Goal: Task Accomplishment & Management: Use online tool/utility

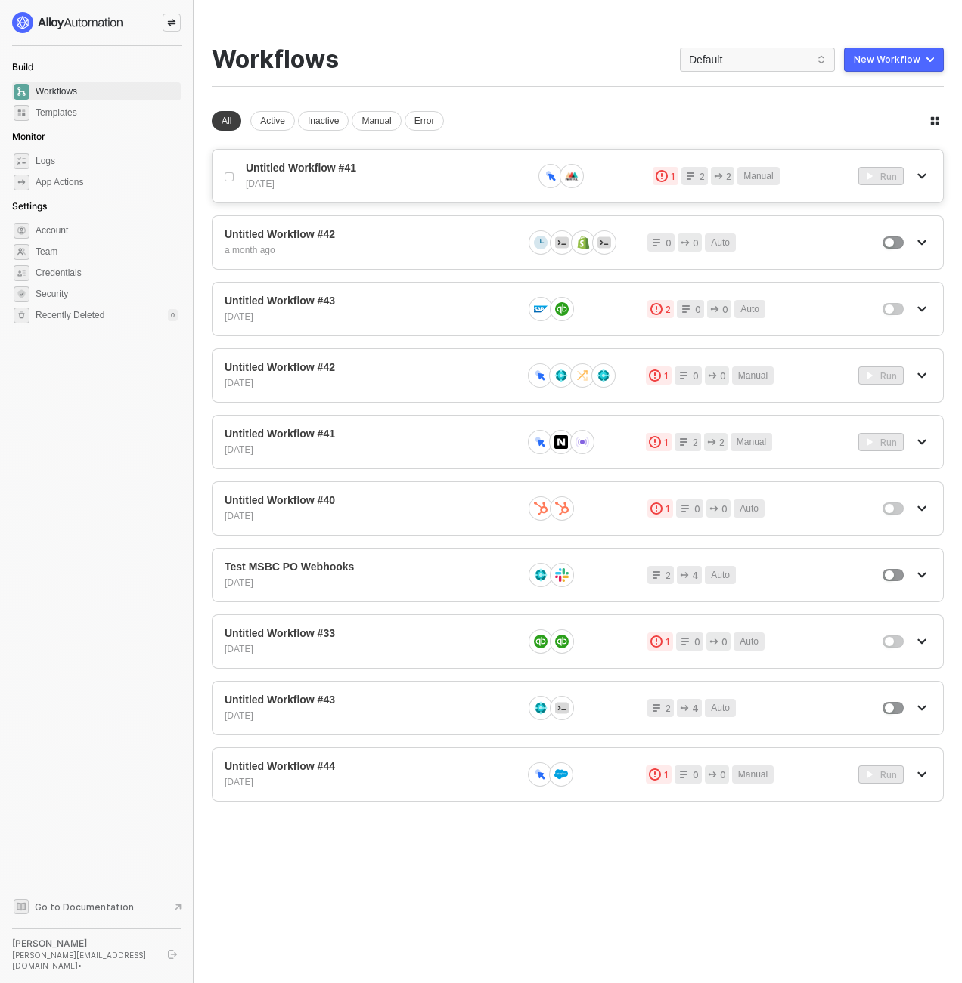
click at [378, 183] on div "[DATE]" at bounding box center [383, 184] width 274 height 13
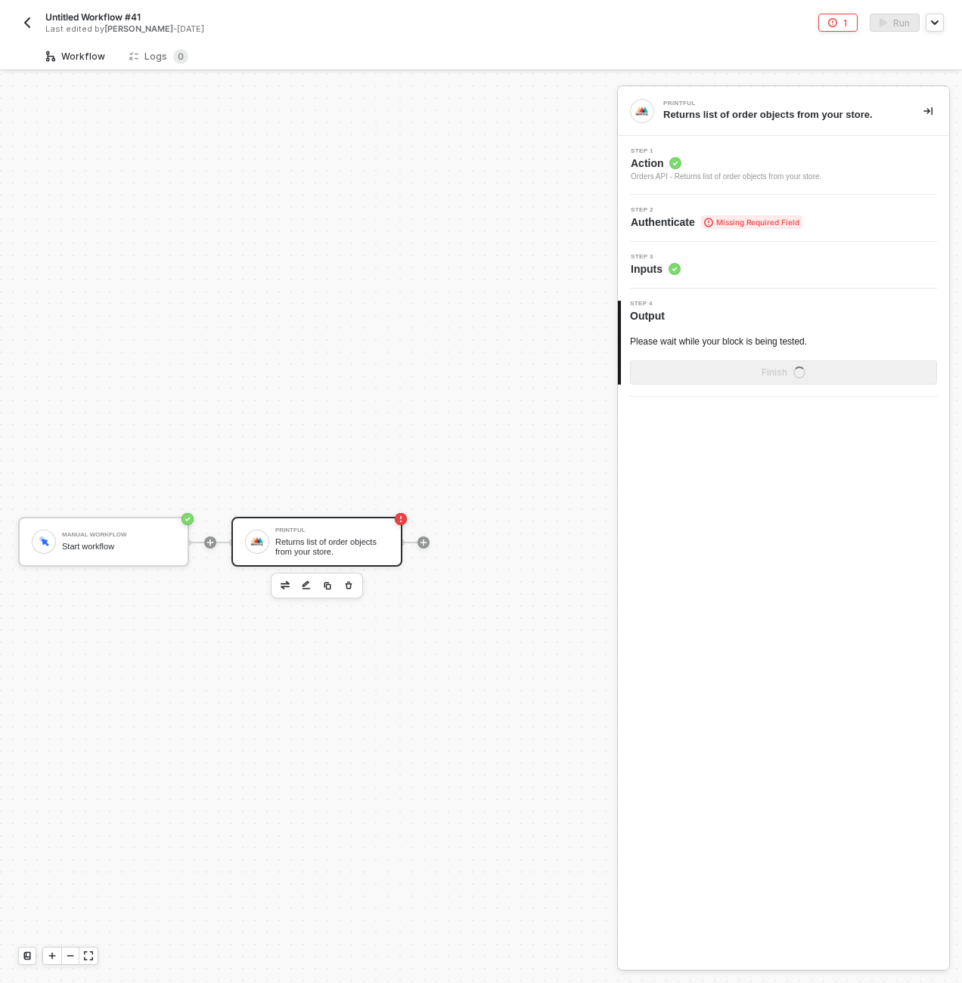
scroll to position [28, 0]
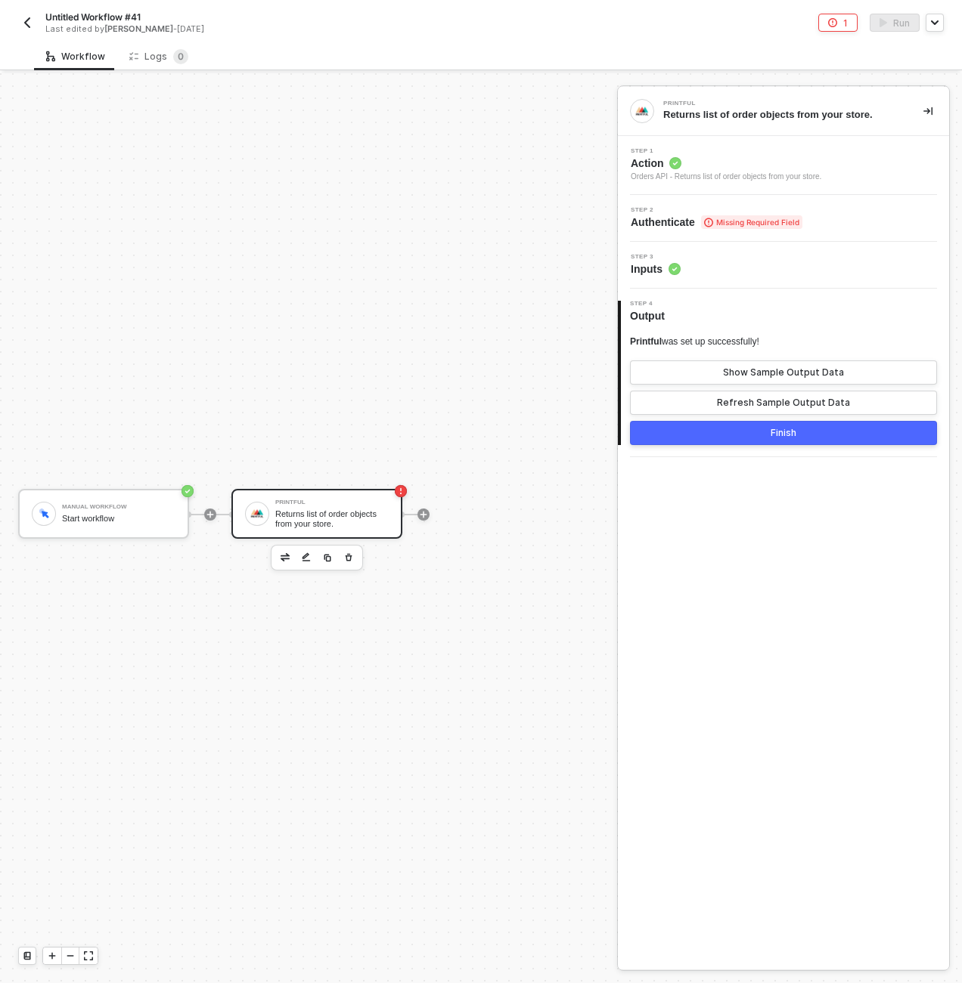
click at [482, 76] on div "Manual Workflow Start workflow Printful Returns list of order objects from your…" at bounding box center [304, 514] width 609 height 938
click at [791, 645] on div "Printful Returns list of order objects from your store. Step 1 Action Orders AP…" at bounding box center [783, 528] width 331 height 883
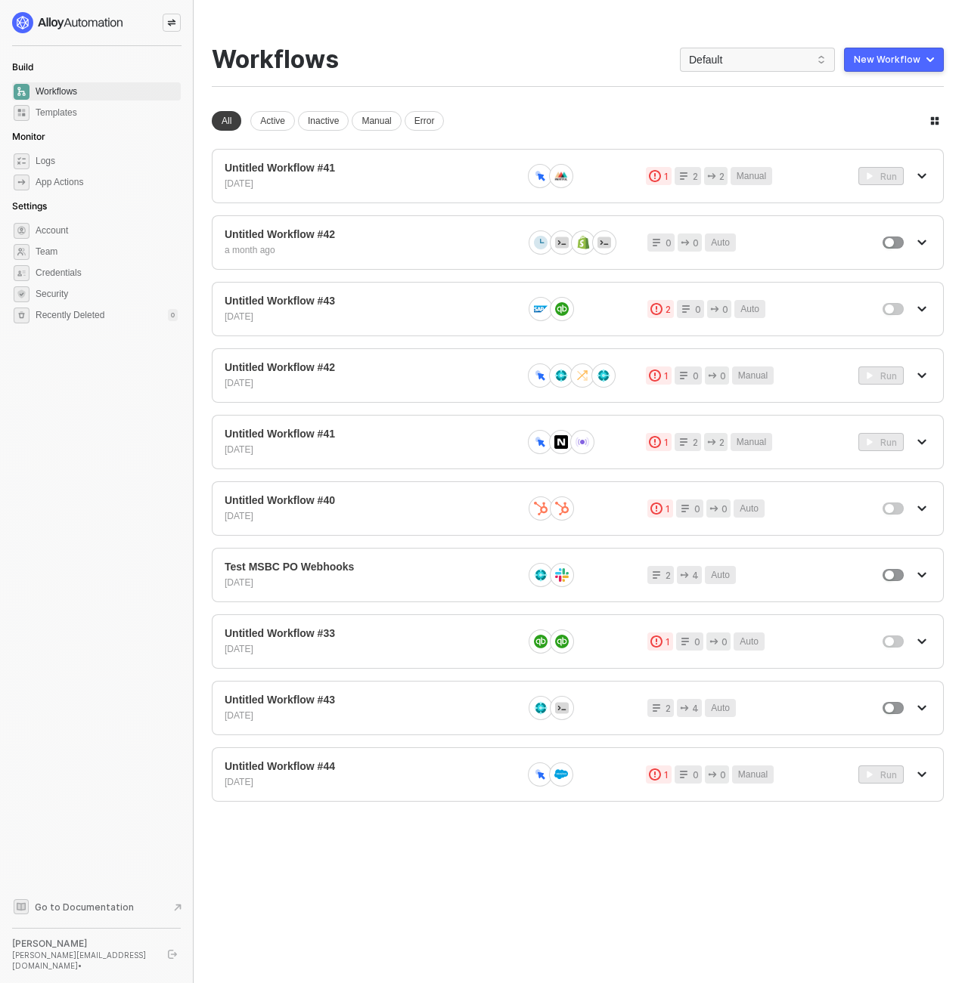
click at [167, 29] on div at bounding box center [172, 23] width 18 height 18
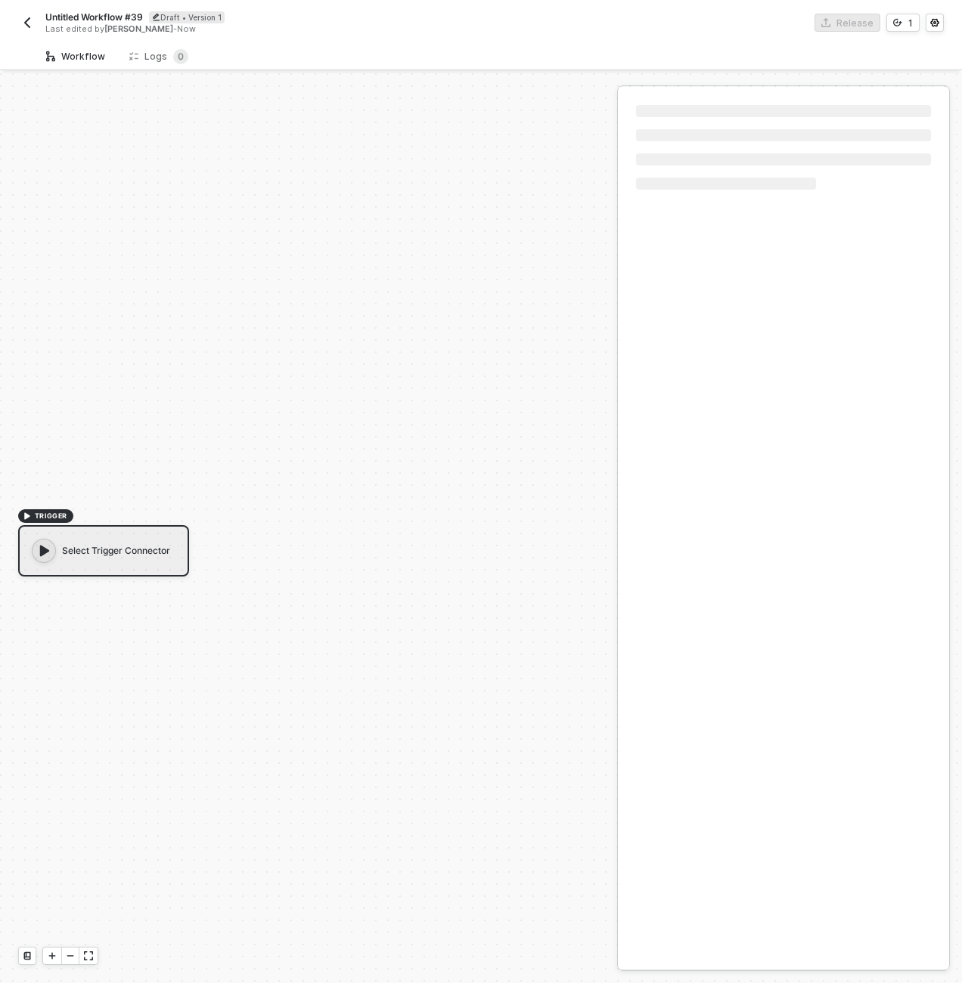
scroll to position [28, 0]
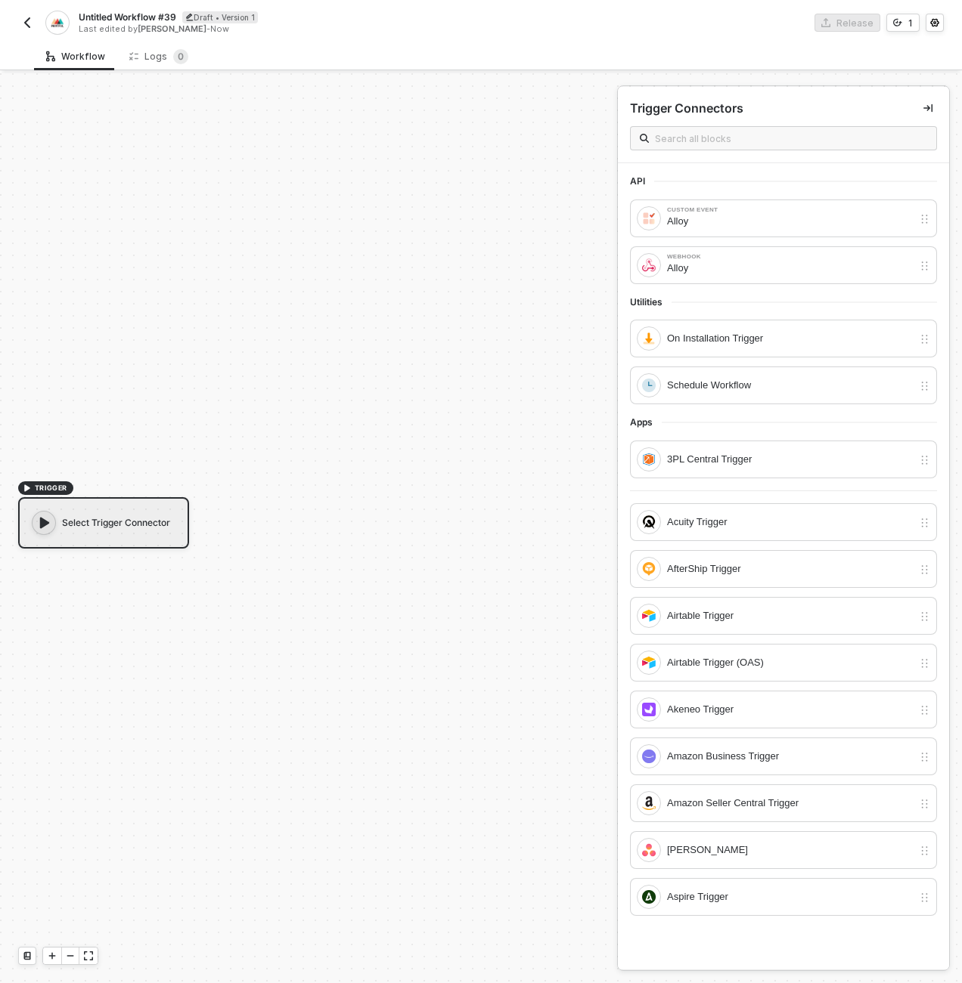
click at [27, 25] on img "button" at bounding box center [27, 23] width 12 height 12
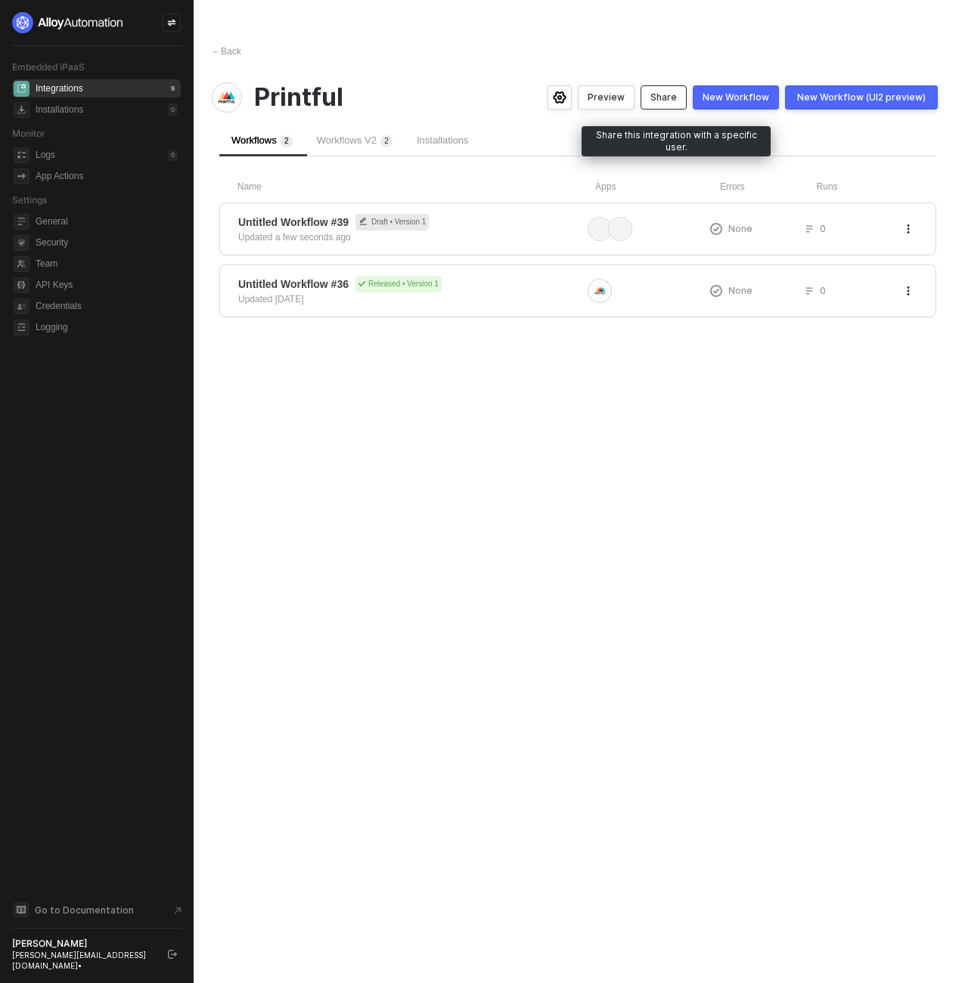
click at [668, 108] on button "Share" at bounding box center [663, 97] width 46 height 24
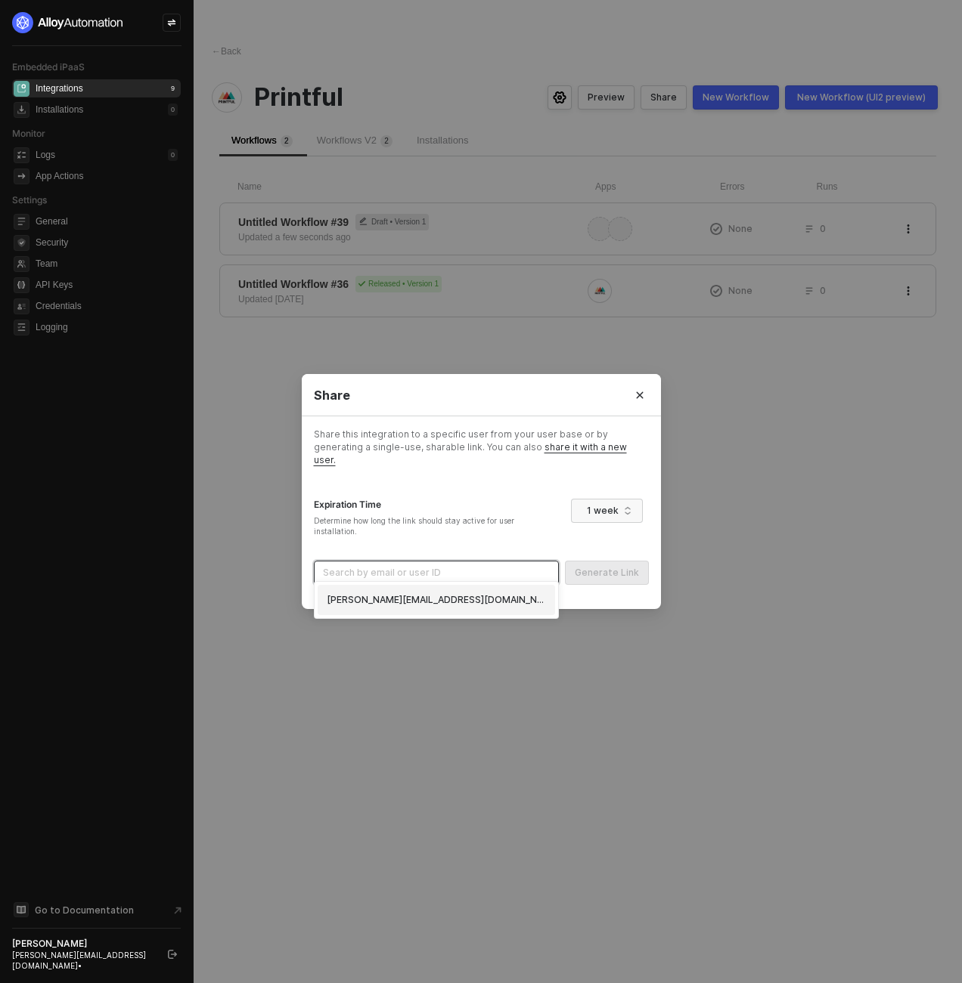
click at [499, 562] on input "search" at bounding box center [436, 573] width 227 height 23
click at [435, 602] on div "dan+shopifytest@runalloy.com (67d4b1500104ce95d00d593b)" at bounding box center [436, 600] width 219 height 14
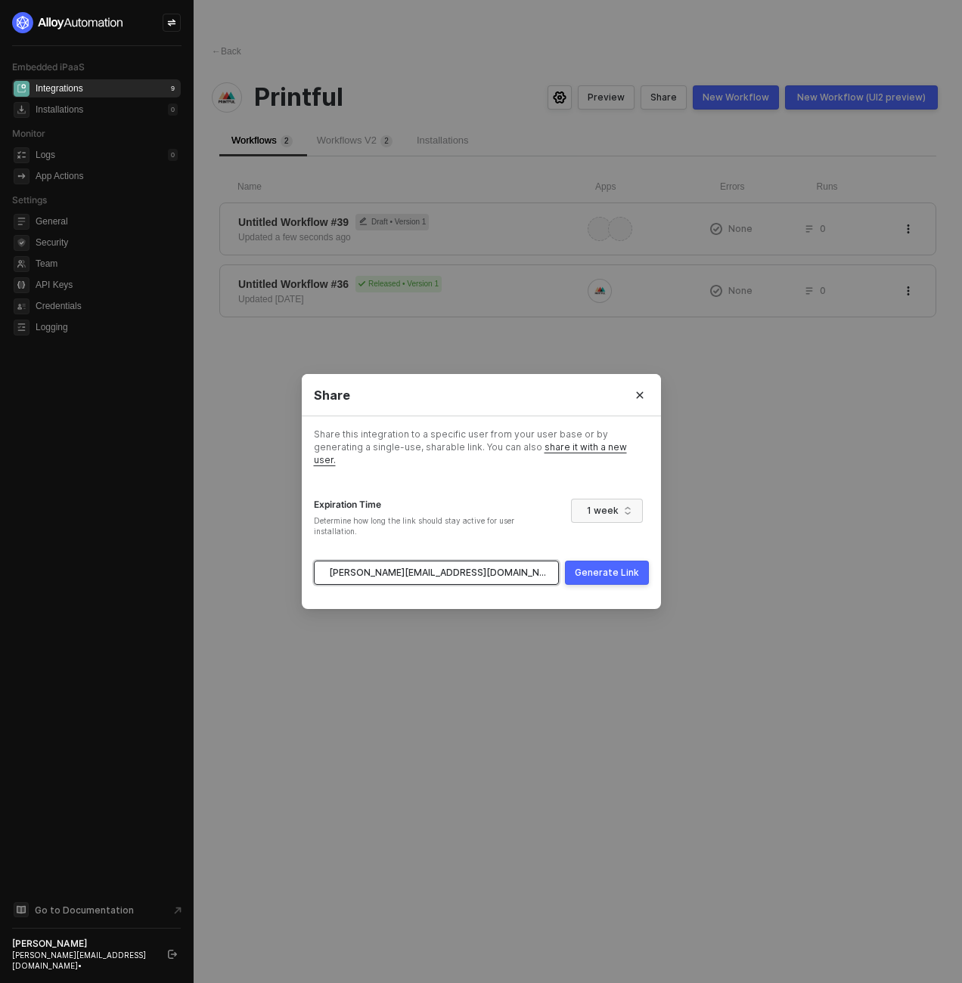
click at [630, 570] on div "Generate Link" at bounding box center [607, 573] width 64 height 12
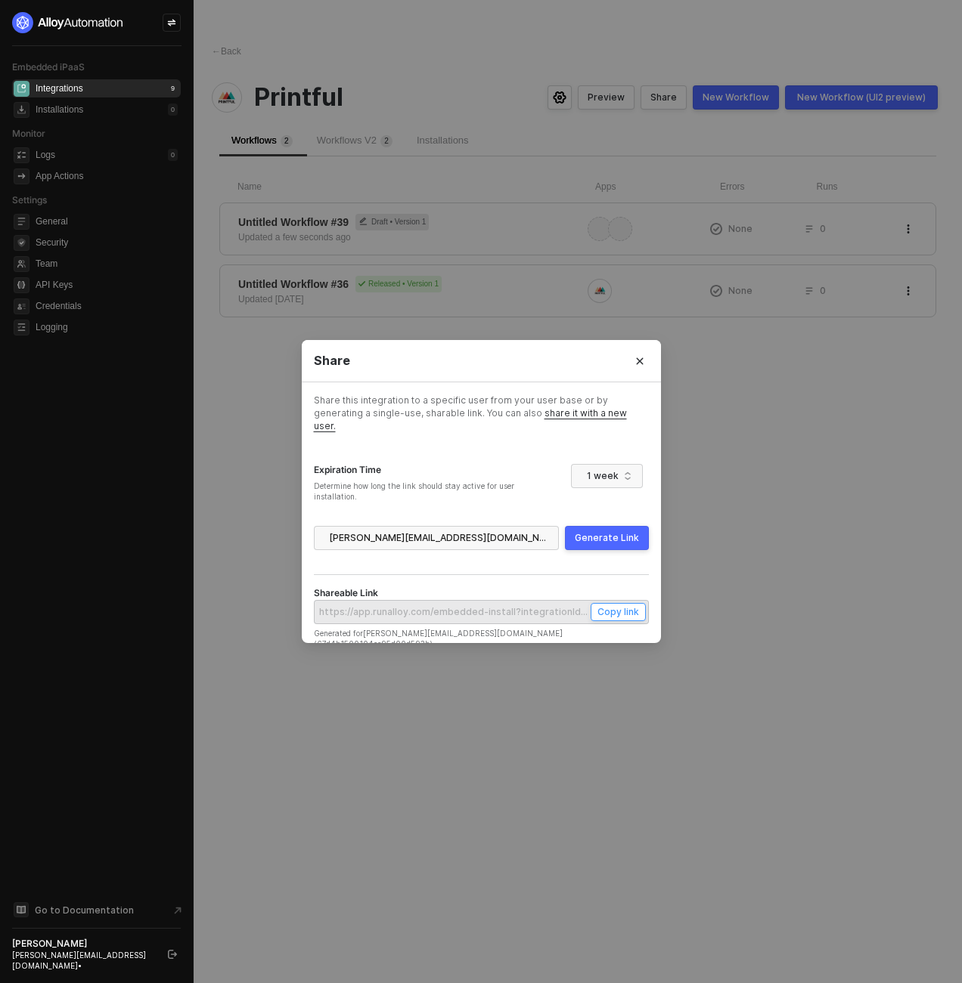
click at [605, 611] on div "Copy link" at bounding box center [618, 611] width 42 height 13
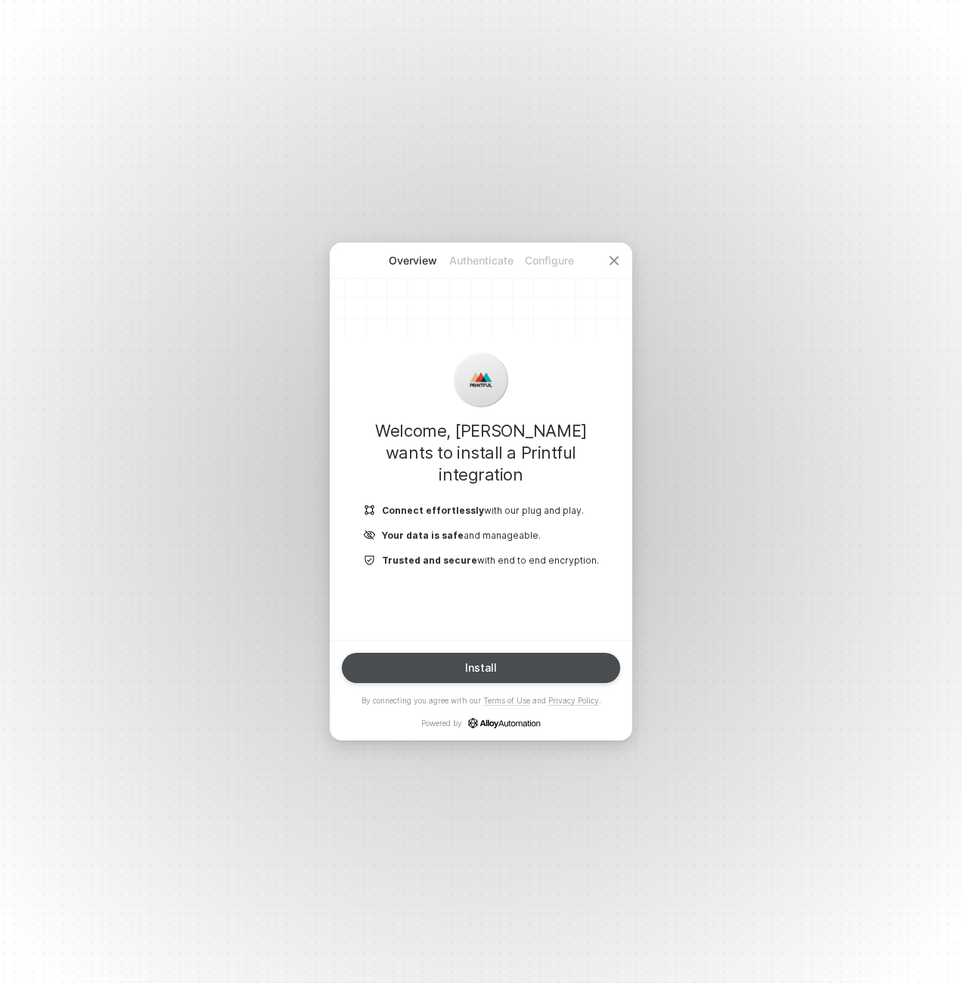
click at [523, 675] on button "Install" at bounding box center [481, 668] width 278 height 30
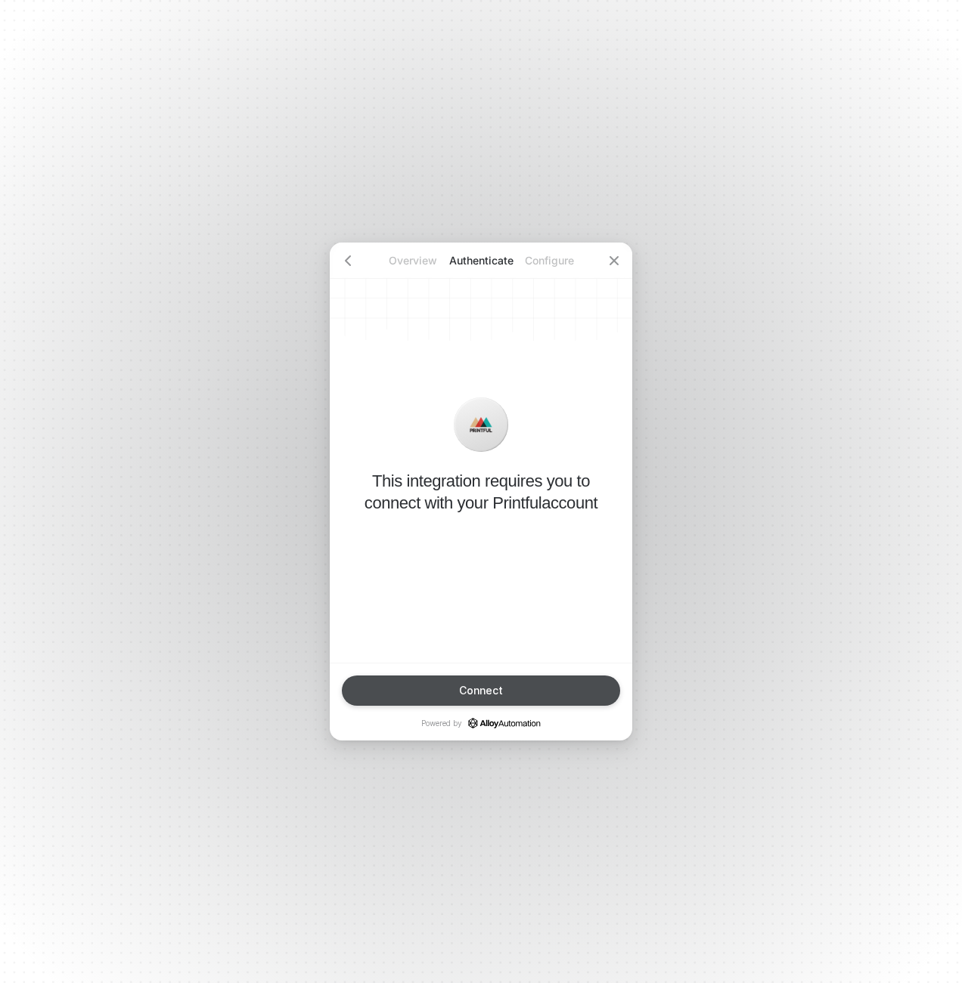
click at [519, 690] on button "Connect" at bounding box center [481, 691] width 278 height 30
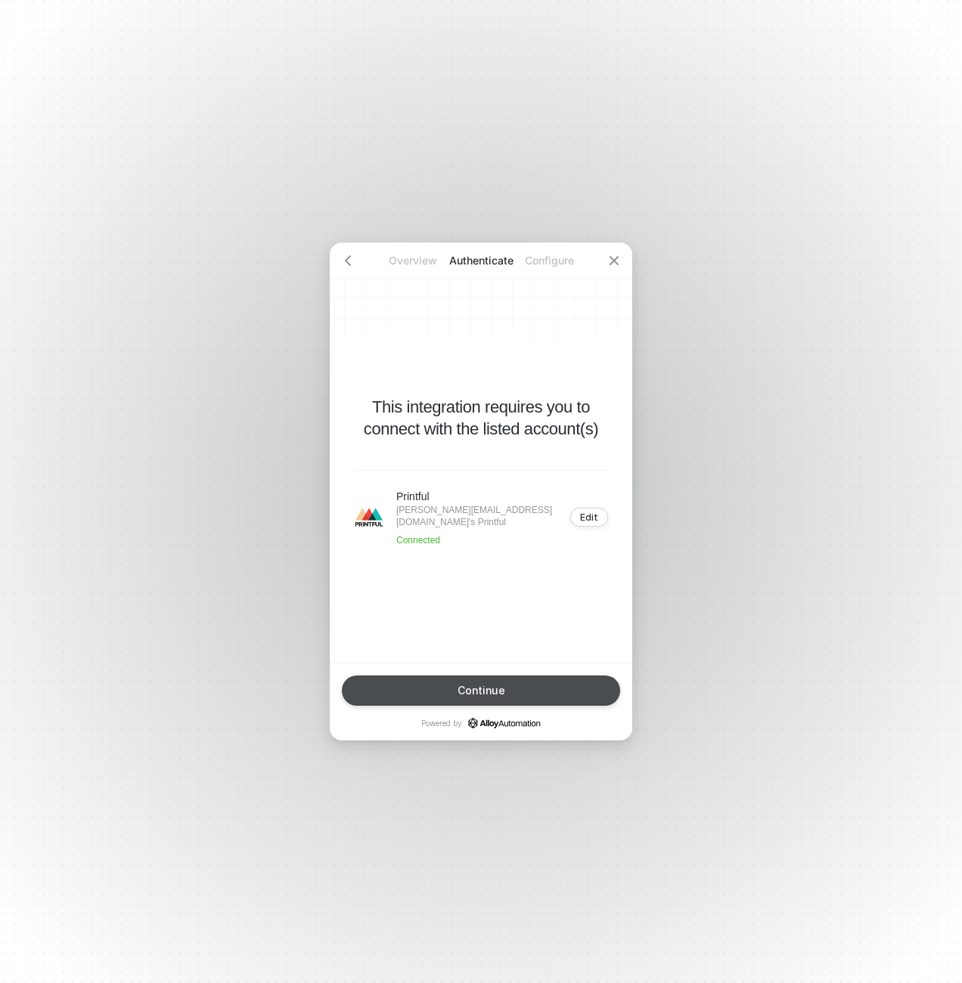
click at [203, 652] on div "Overview Authenticate Configure This integration requires you to connect with t…" at bounding box center [481, 491] width 962 height 983
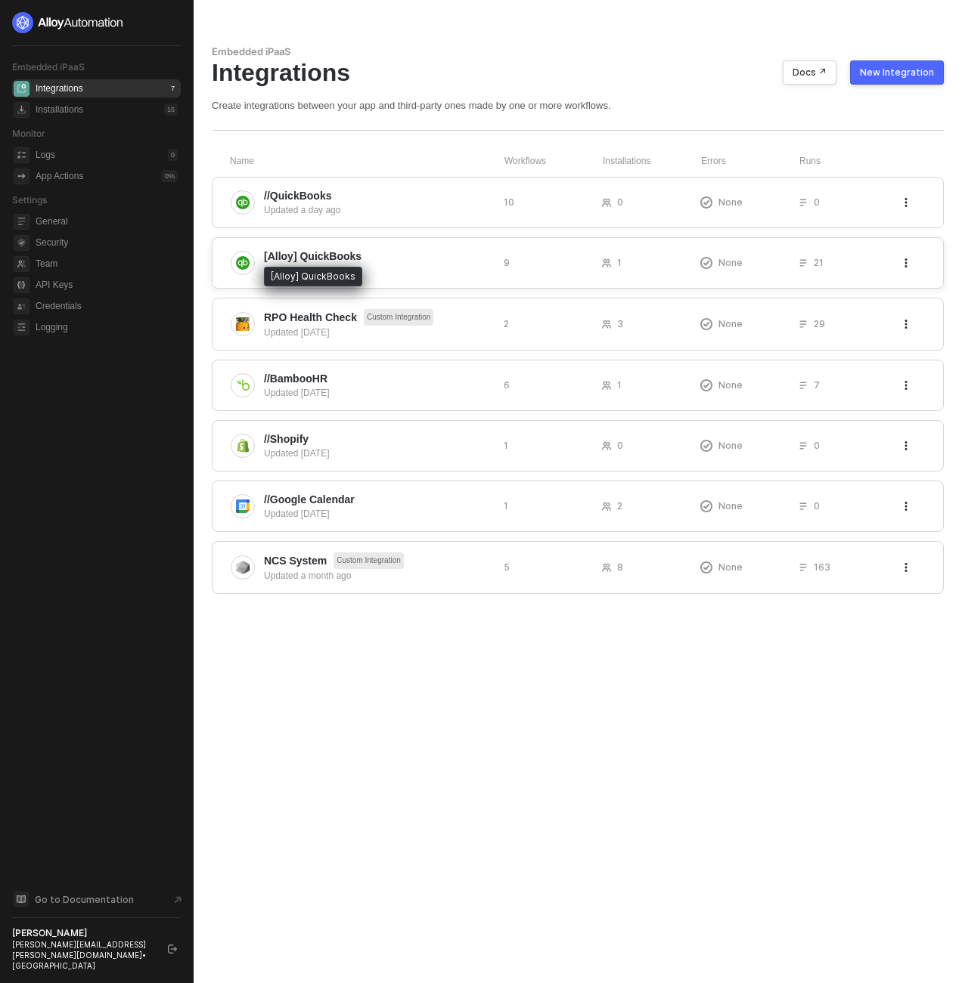
click at [278, 255] on span "[Alloy] QuickBooks" at bounding box center [313, 256] width 98 height 15
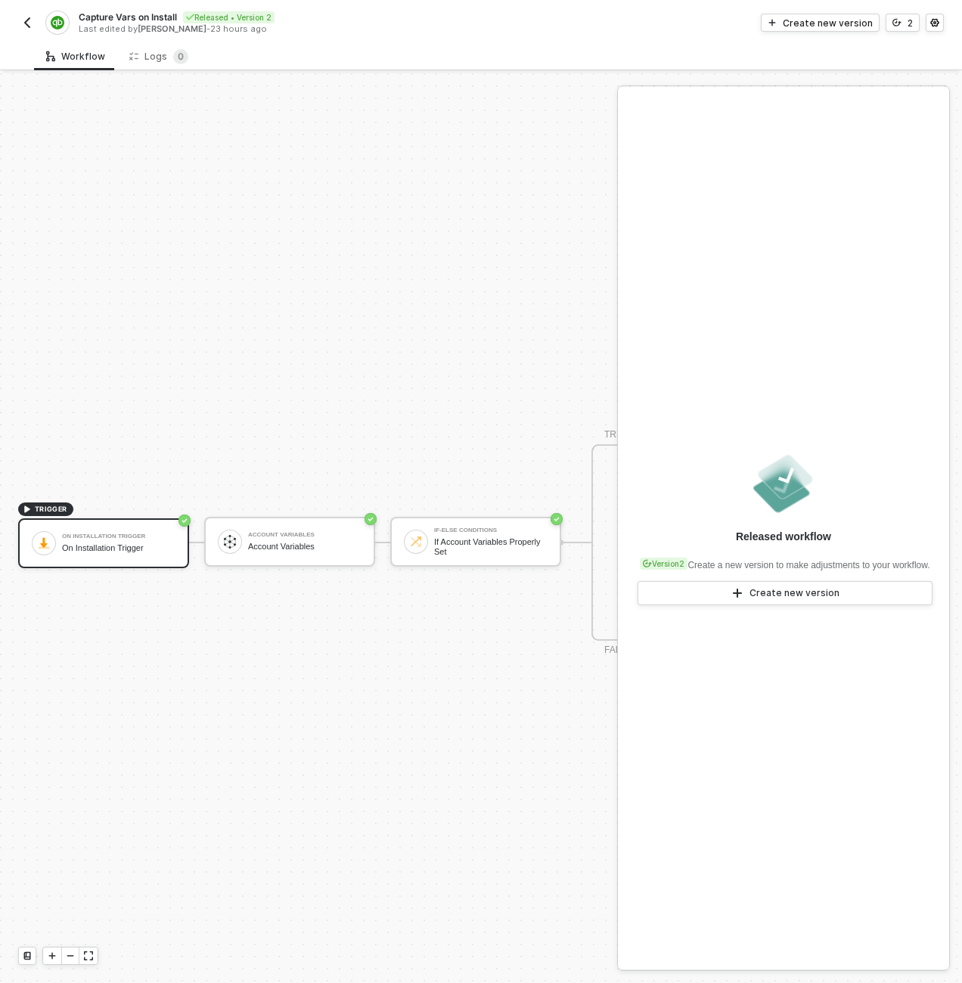
scroll to position [39, 0]
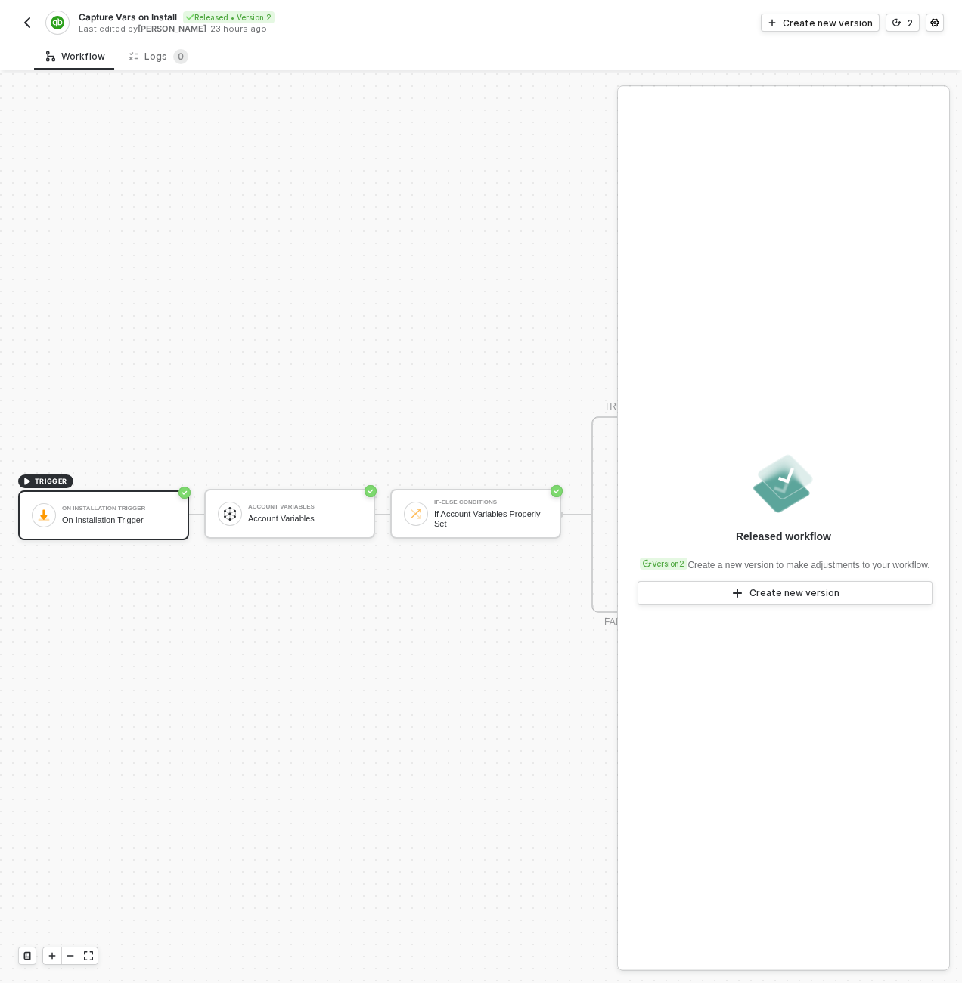
click at [29, 26] on img "button" at bounding box center [27, 23] width 12 height 12
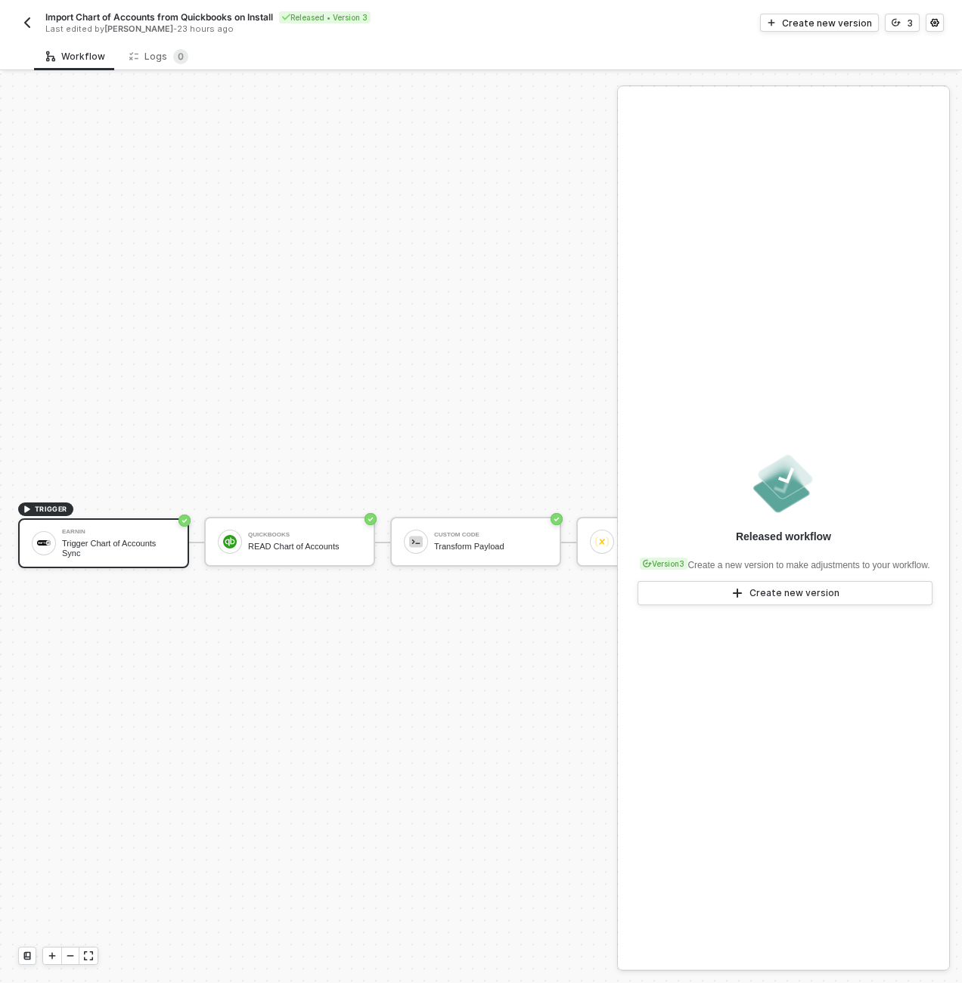
scroll to position [39, 0]
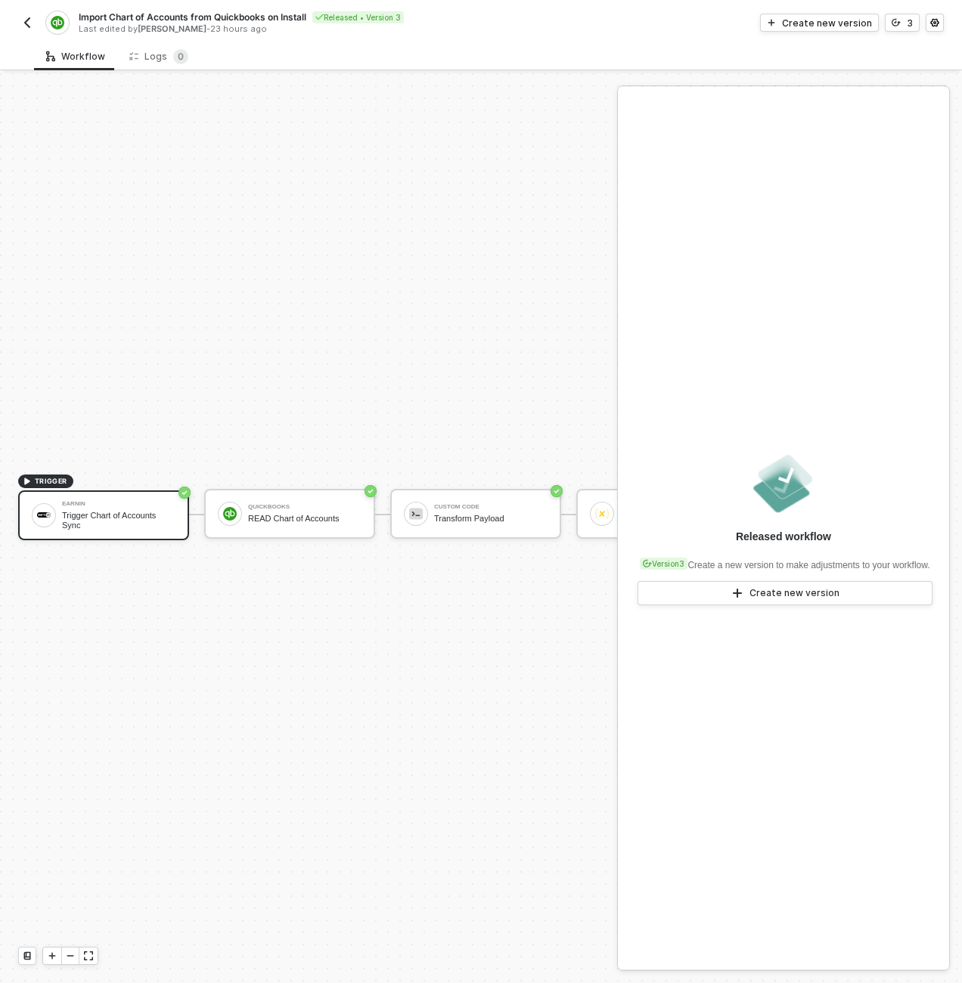
click at [129, 18] on span "Import Chart of Accounts from Quickbooks on Install" at bounding box center [193, 17] width 228 height 13
click at [129, 14] on input "Import Chart of Accounts from Quickbooks on Install" at bounding box center [207, 17] width 257 height 18
